Goal: Check status

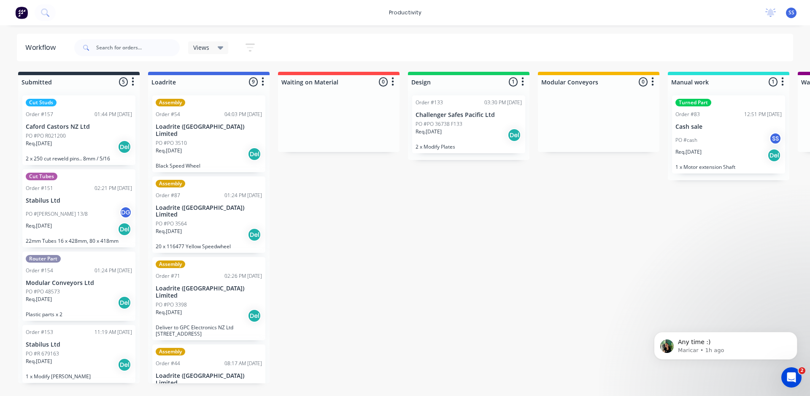
drag, startPoint x: 499, startPoint y: 152, endPoint x: 502, endPoint y: 139, distance: 13.7
click at [502, 139] on div "Order #133 03:30 PM [DATE] Challenger Safes Pacific Ltd PO #PO 36738 F133 Req. …" at bounding box center [468, 124] width 121 height 71
drag, startPoint x: 410, startPoint y: 332, endPoint x: 410, endPoint y: 310, distance: 22.4
click at [725, 340] on p "Any time :)" at bounding box center [732, 342] width 109 height 8
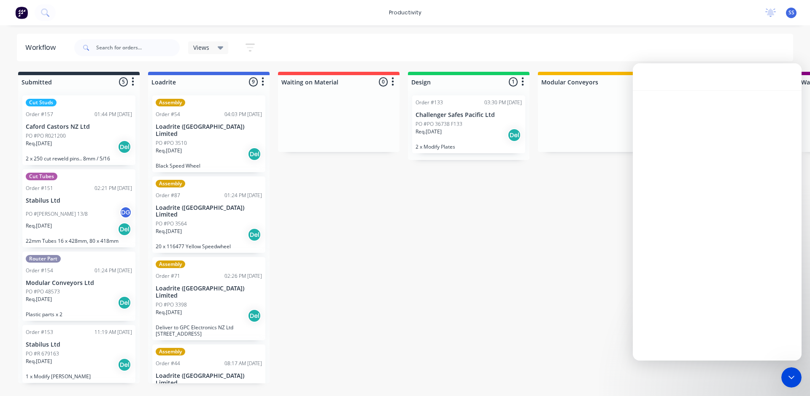
click at [716, 266] on div "Intercom messenger" at bounding box center [717, 227] width 169 height 275
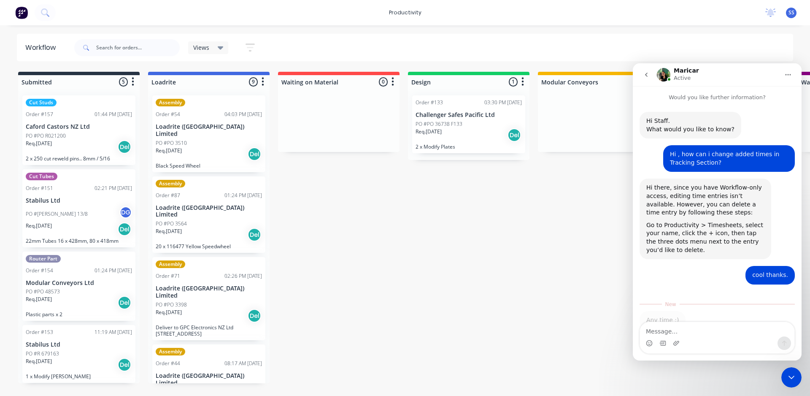
click at [739, 209] on div "Hi there, since you have Workflow-only access, editing time entries isn’t avail…" at bounding box center [705, 199] width 118 height 33
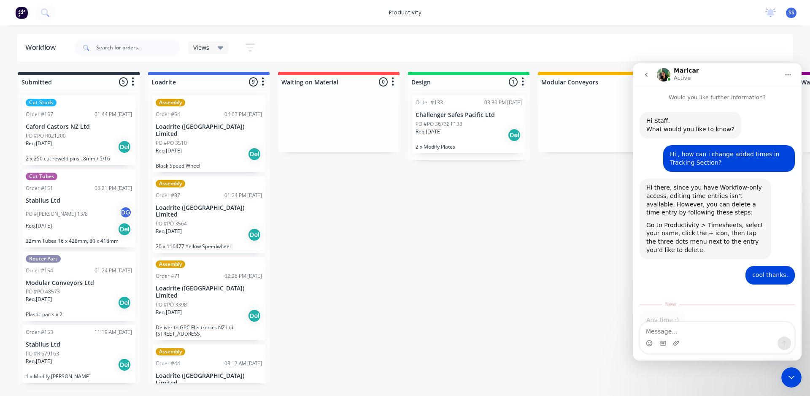
drag, startPoint x: 693, startPoint y: 232, endPoint x: 653, endPoint y: 238, distance: 40.1
click at [693, 233] on div "Go to Productivity > Timesheets, select your name, click the + icon, then tap t…" at bounding box center [705, 237] width 118 height 33
click at [793, 371] on div "Close Intercom Messenger" at bounding box center [791, 377] width 20 height 20
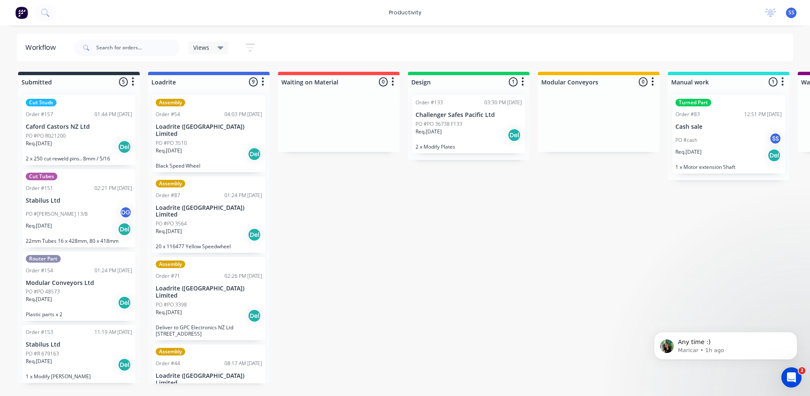
scroll to position [1, 0]
